Goal: Information Seeking & Learning: Learn about a topic

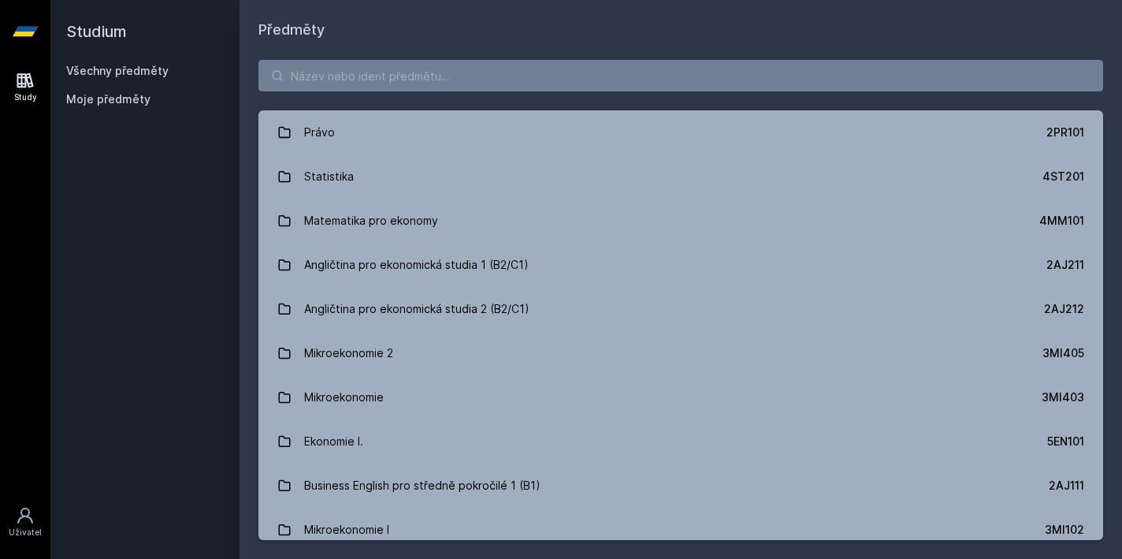
click at [538, 102] on div "Právo 2PR101 Statistika 4ST201 Matematika pro ekonomy 4MM101 Angličtina pro eko…" at bounding box center [681, 300] width 883 height 518
click at [538, 96] on div "Právo 2PR101 Statistika 4ST201 Matematika pro ekonomy 4MM101 Angličtina pro eko…" at bounding box center [681, 300] width 883 height 518
click at [526, 63] on input "search" at bounding box center [680, 76] width 845 height 32
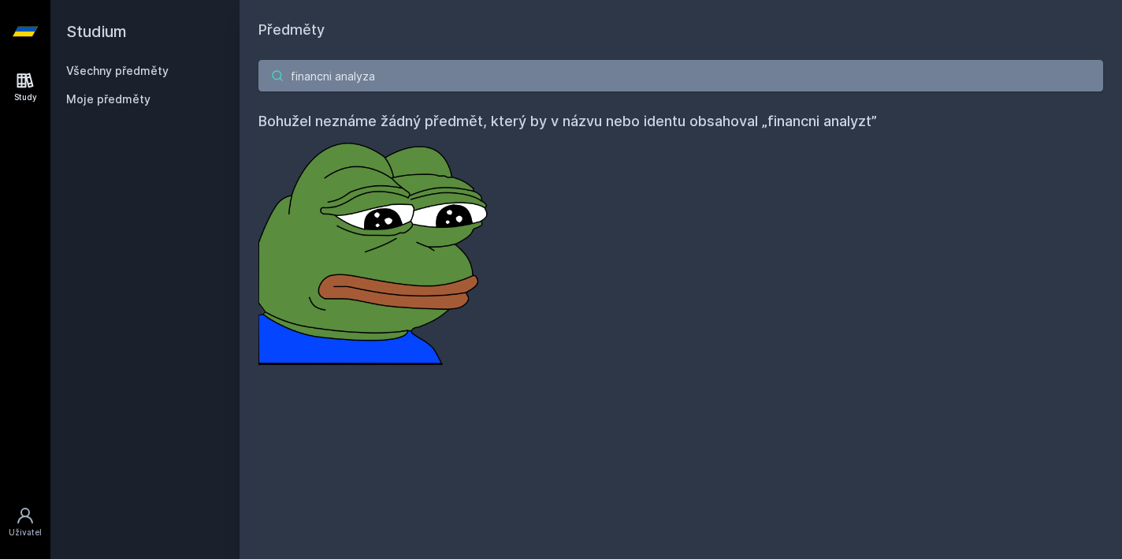
type input "financni analyza"
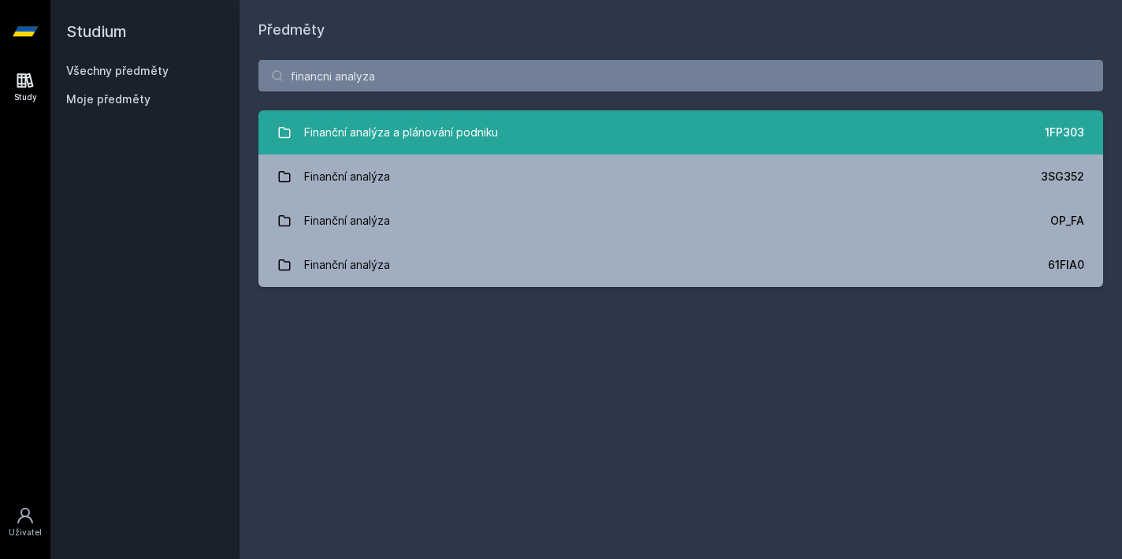
click at [426, 143] on div "Finanční analýza a plánování podniku" at bounding box center [401, 133] width 194 height 32
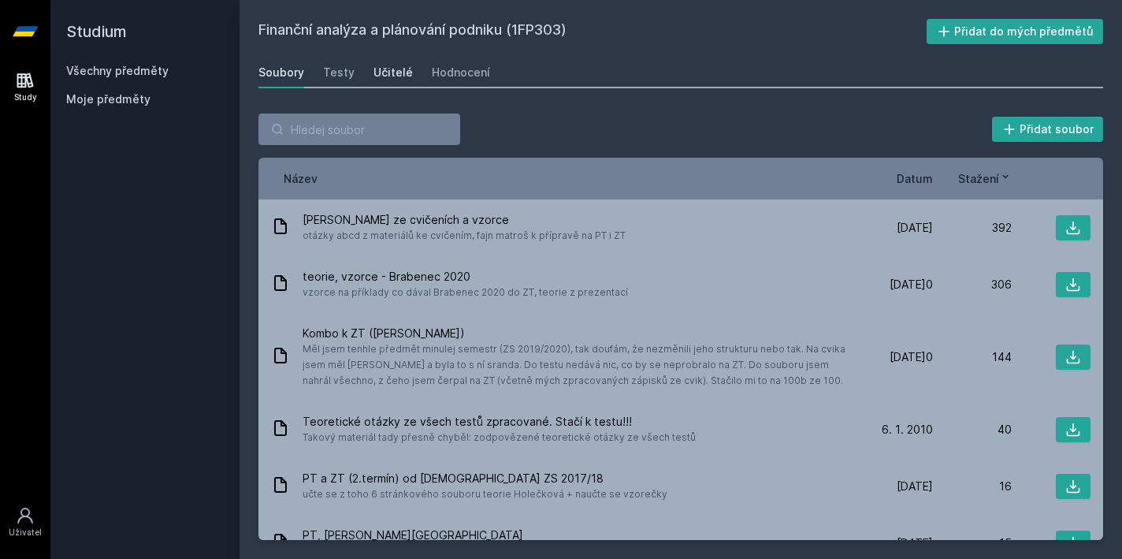
click at [380, 76] on div "Učitelé" at bounding box center [393, 73] width 39 height 16
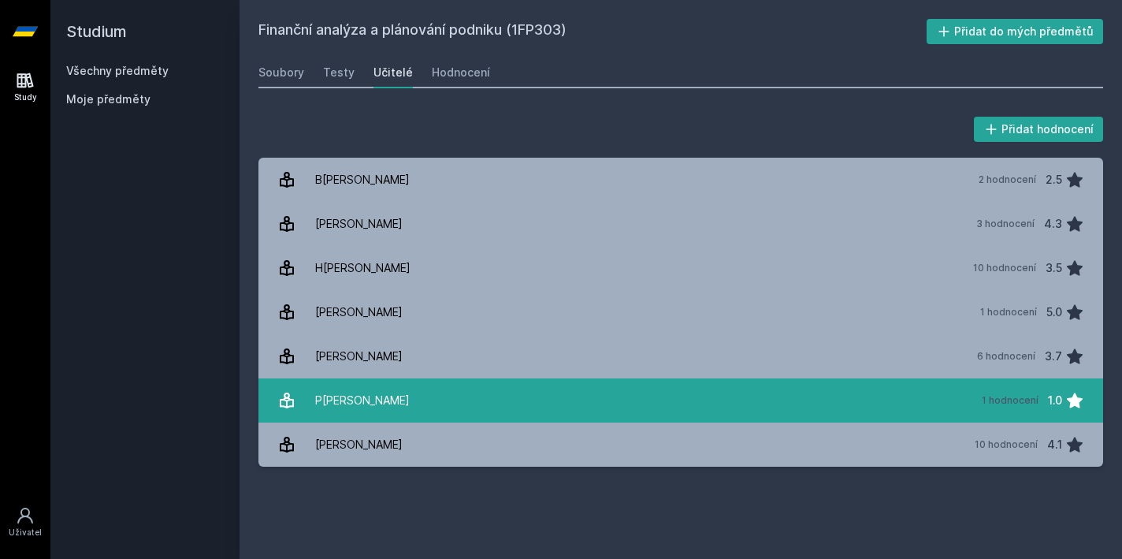
click at [431, 384] on link "P[PERSON_NAME] 1 hodnocení 1.0" at bounding box center [680, 400] width 845 height 44
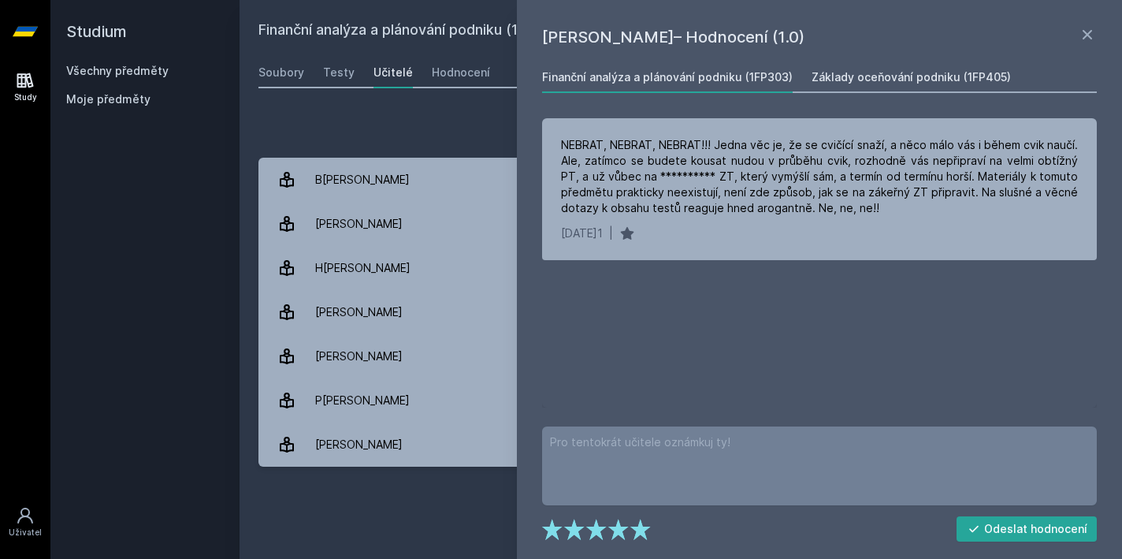
click at [831, 74] on div "Základy oceňování podniku (1FP405)" at bounding box center [911, 77] width 199 height 16
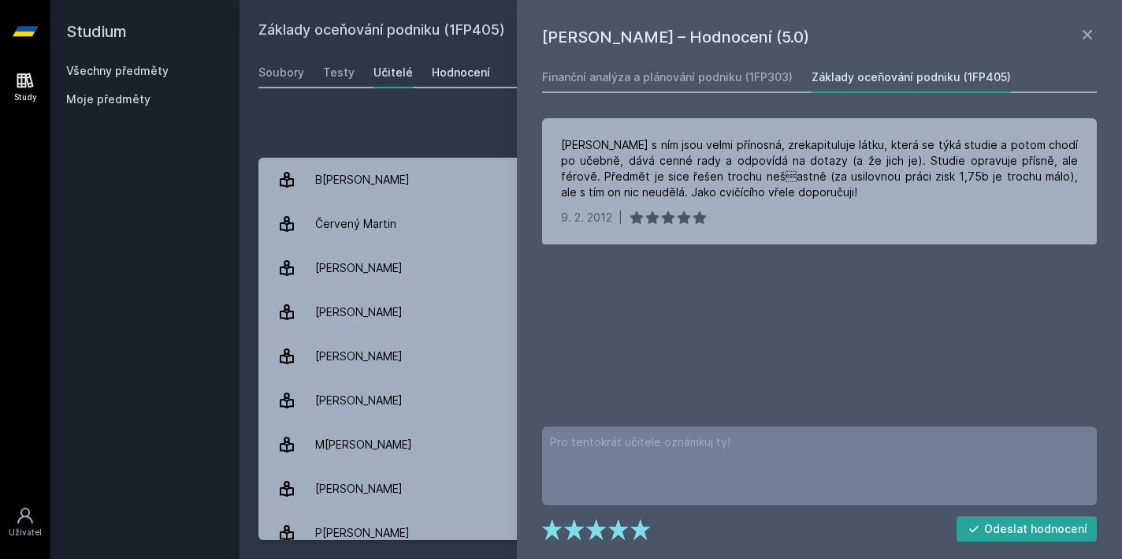
click at [460, 78] on div "Hodnocení" at bounding box center [461, 73] width 58 height 16
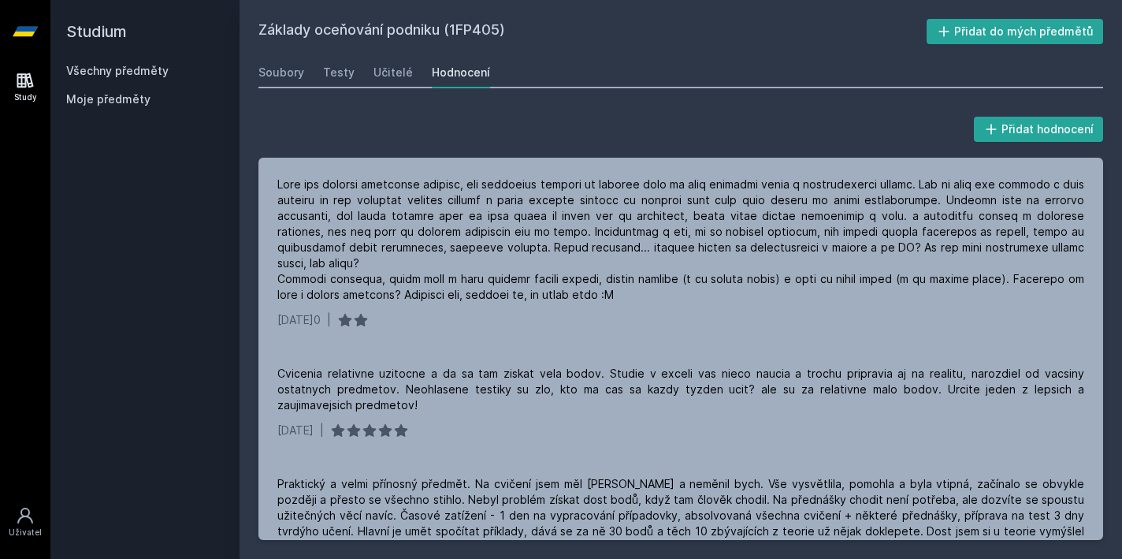
click at [303, 70] on div "Soubory Testy Učitelé Hodnocení" at bounding box center [680, 73] width 845 height 32
click at [147, 72] on link "Všechny předměty" at bounding box center [117, 70] width 102 height 13
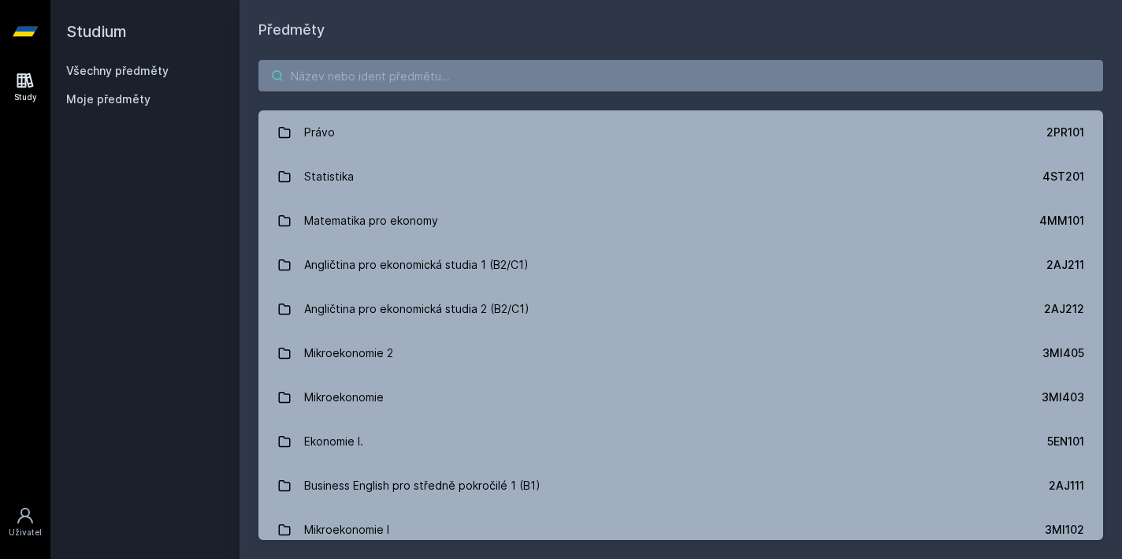
click at [393, 74] on input "search" at bounding box center [680, 76] width 845 height 32
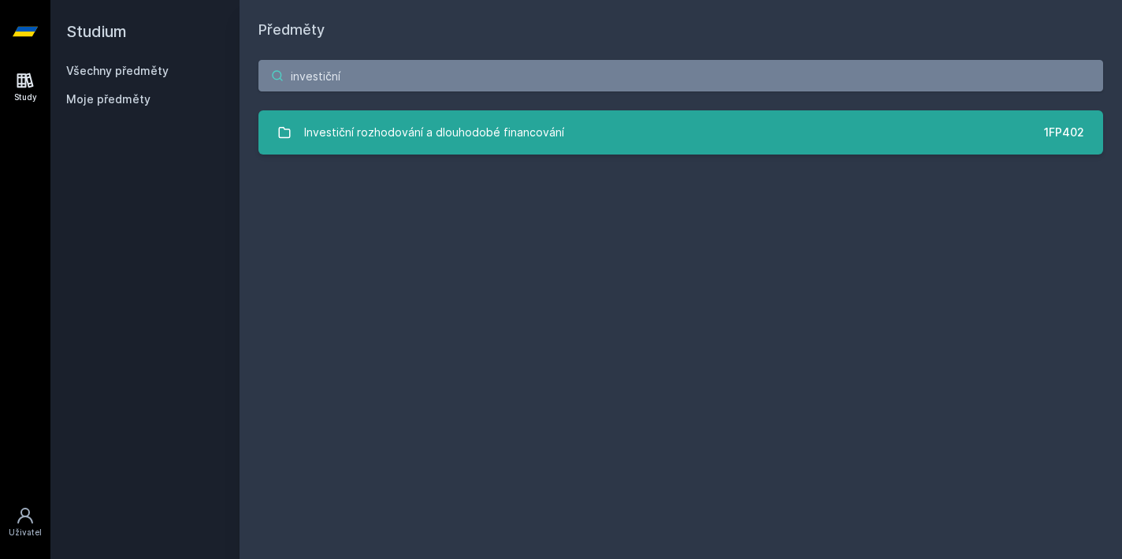
type input "investiční"
click at [426, 119] on div "Investiční rozhodování a dlouhodobé financování" at bounding box center [434, 133] width 260 height 32
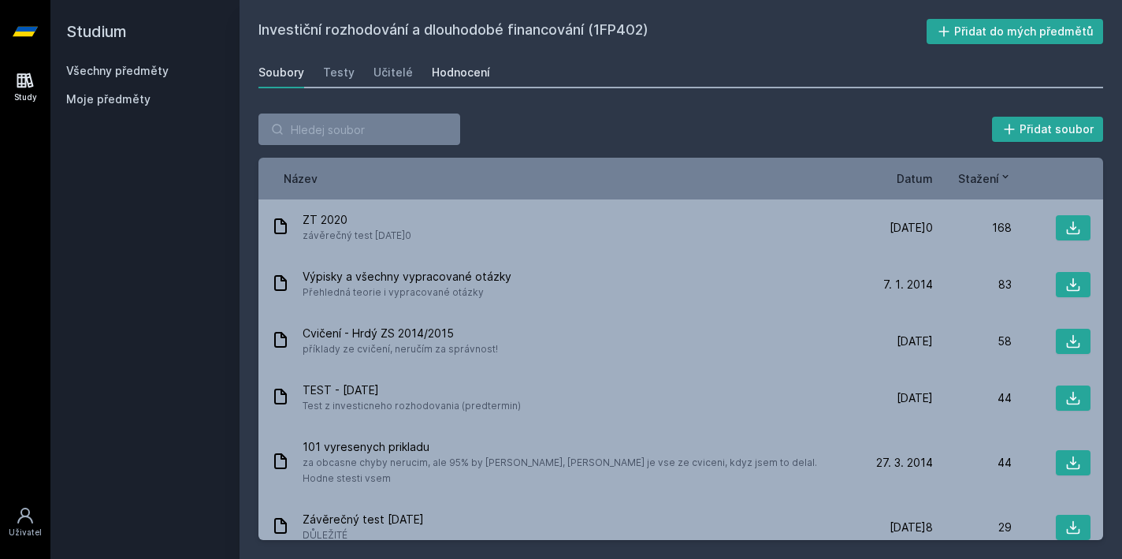
click at [446, 76] on div "Hodnocení" at bounding box center [461, 73] width 58 height 16
